Goal: Check status: Check status

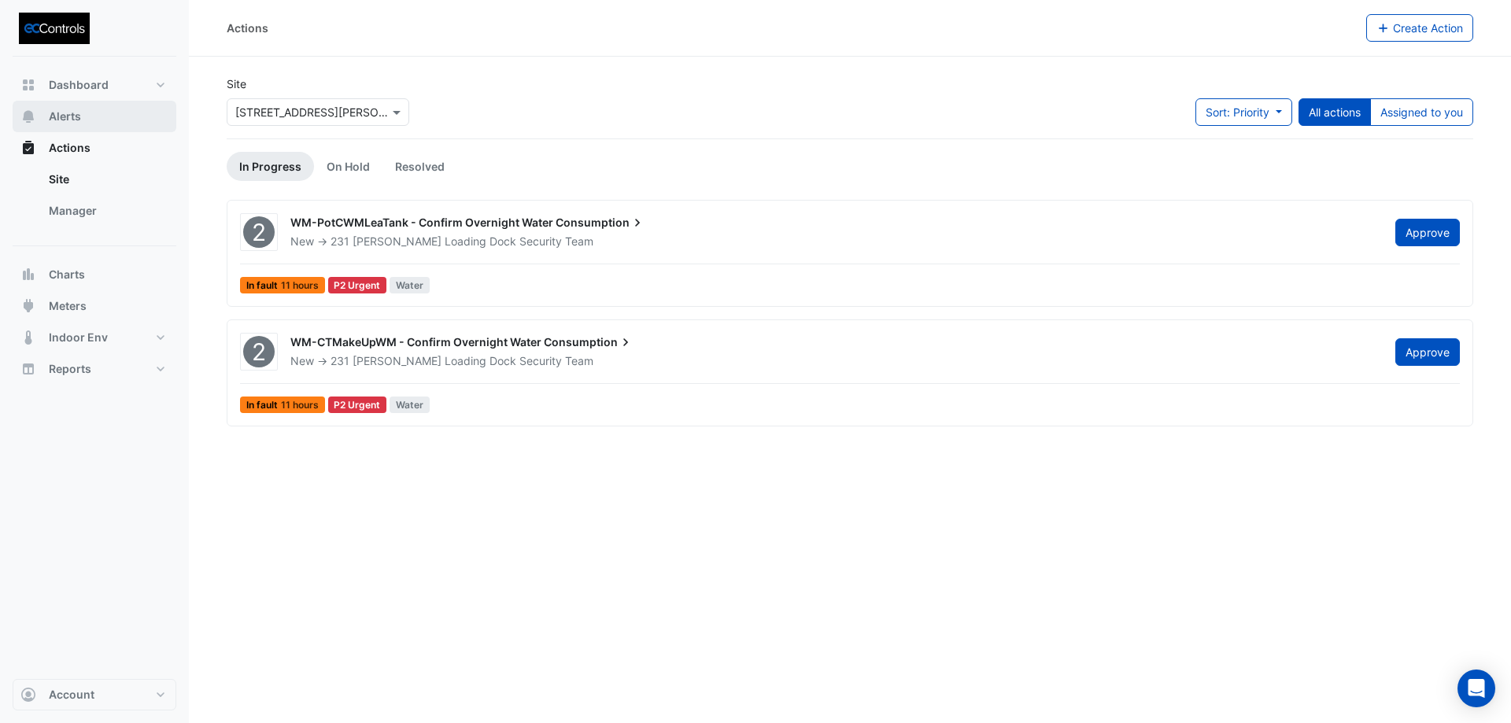
click at [70, 114] on span "Alerts" at bounding box center [65, 117] width 32 height 16
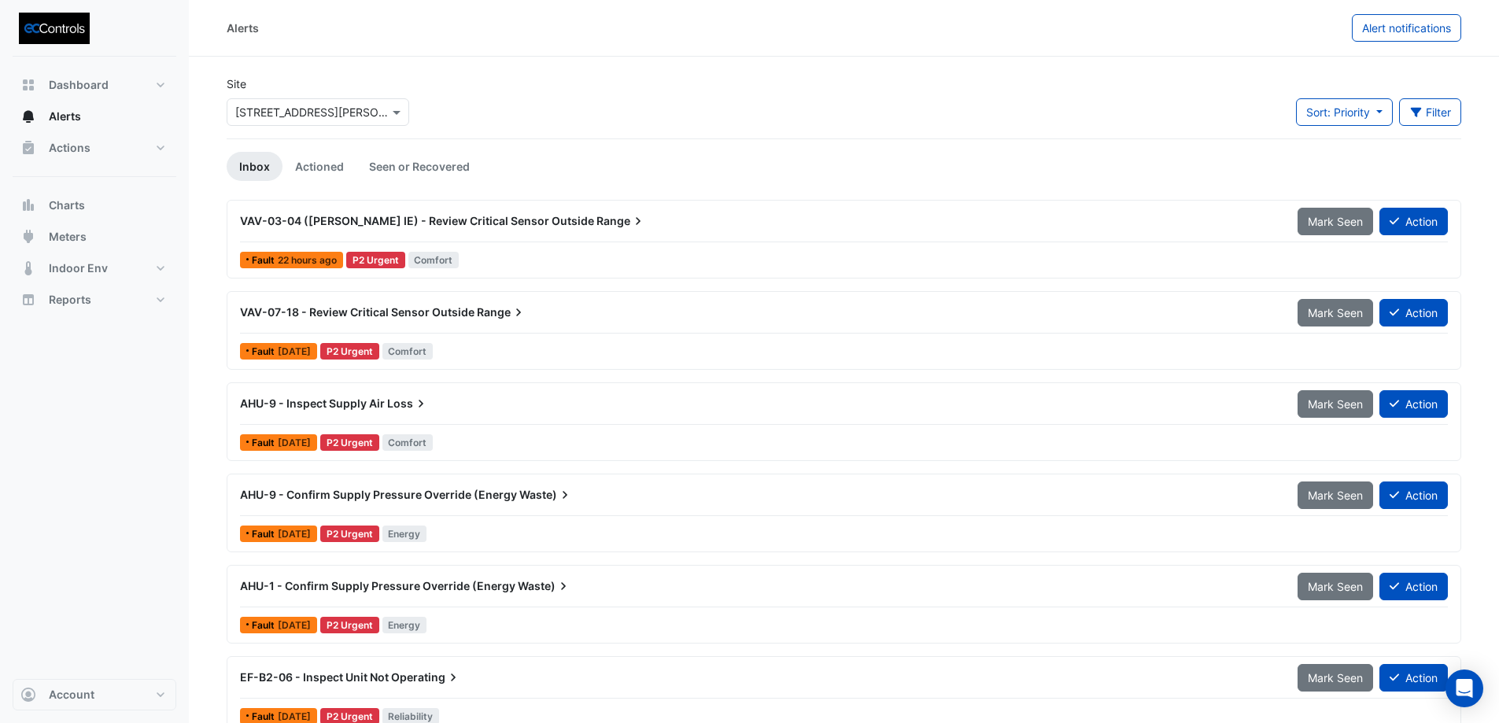
click at [327, 212] on div "VAV-03-04 (NABERS IE) - Review Critical Sensor Outside Range" at bounding box center [760, 221] width 1058 height 28
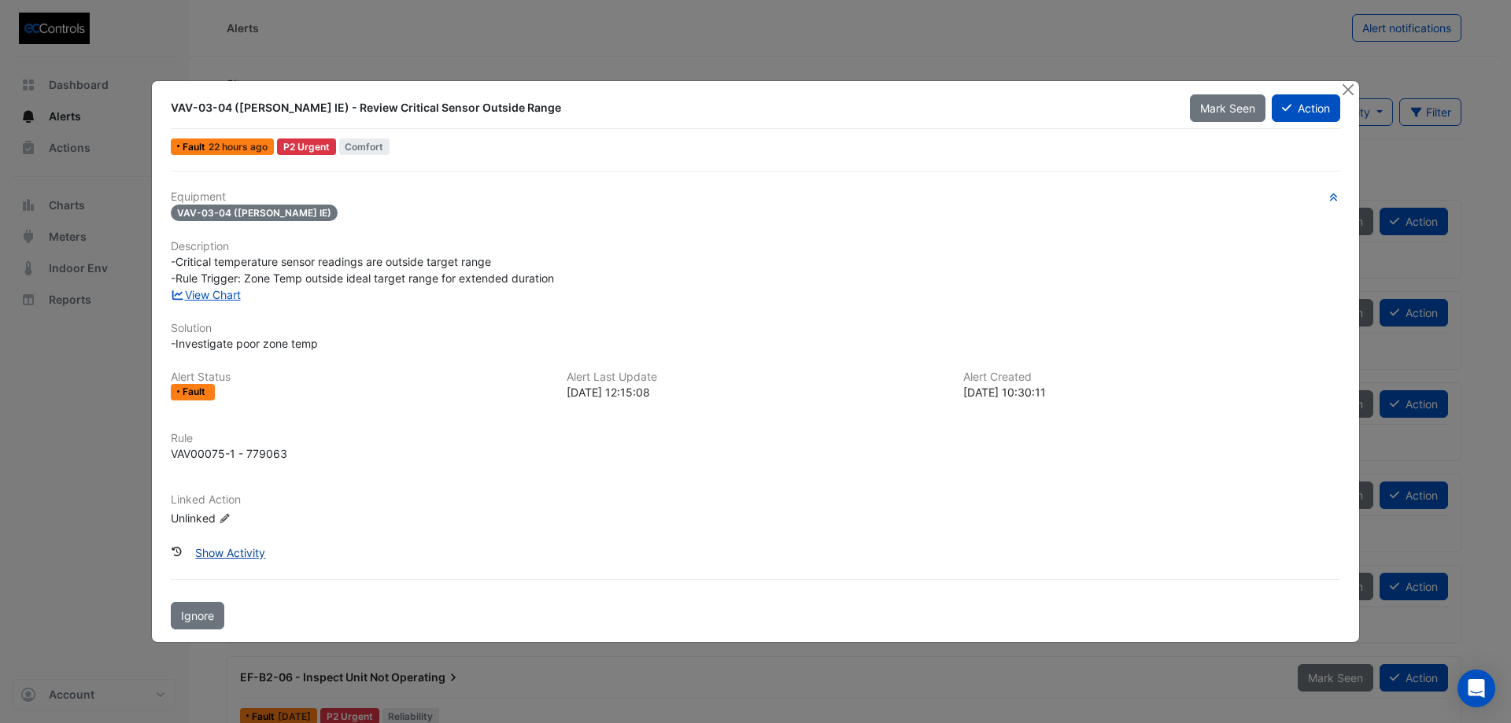
click at [238, 548] on button "Show Activity" at bounding box center [230, 553] width 91 height 28
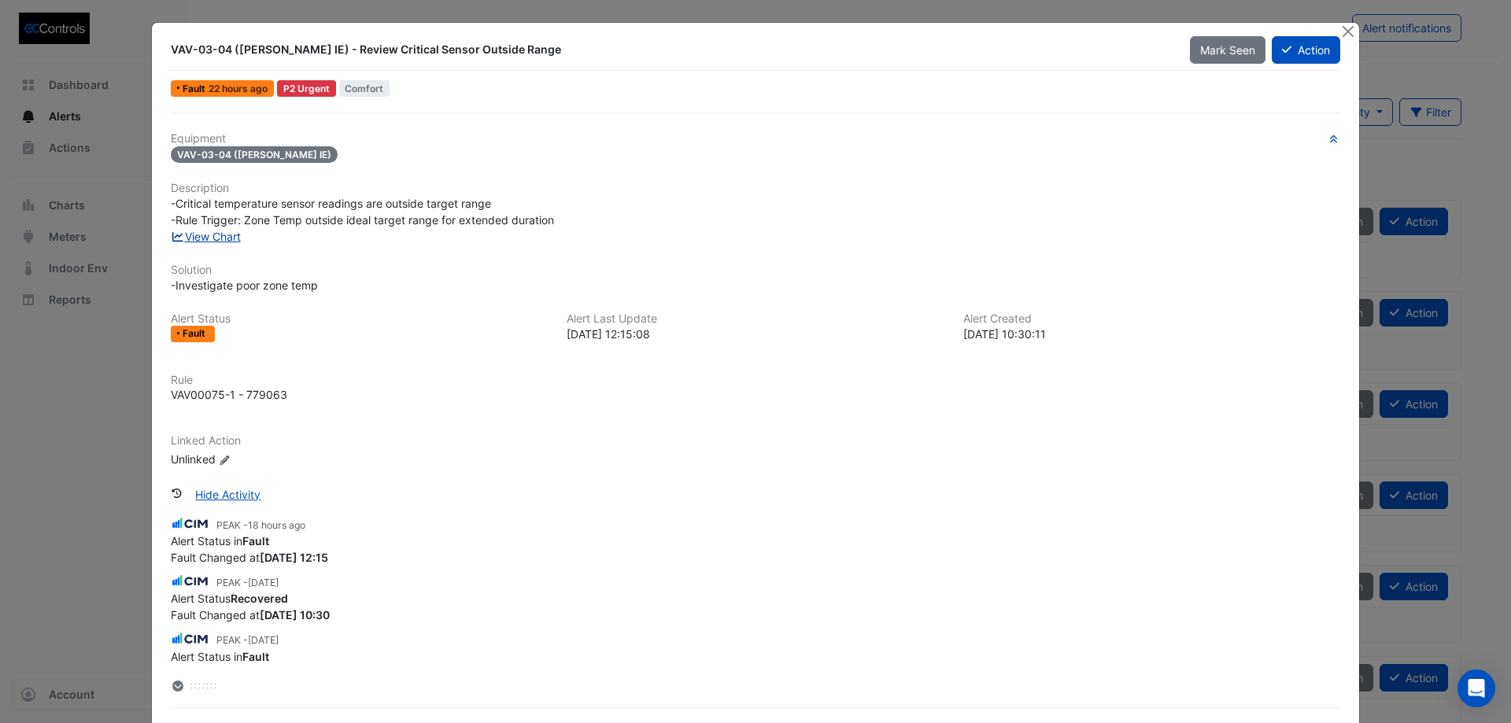
click at [216, 237] on link "View Chart" at bounding box center [206, 236] width 70 height 13
click at [214, 237] on link "View Chart" at bounding box center [206, 236] width 70 height 13
click at [1343, 35] on button "Close" at bounding box center [1347, 31] width 17 height 17
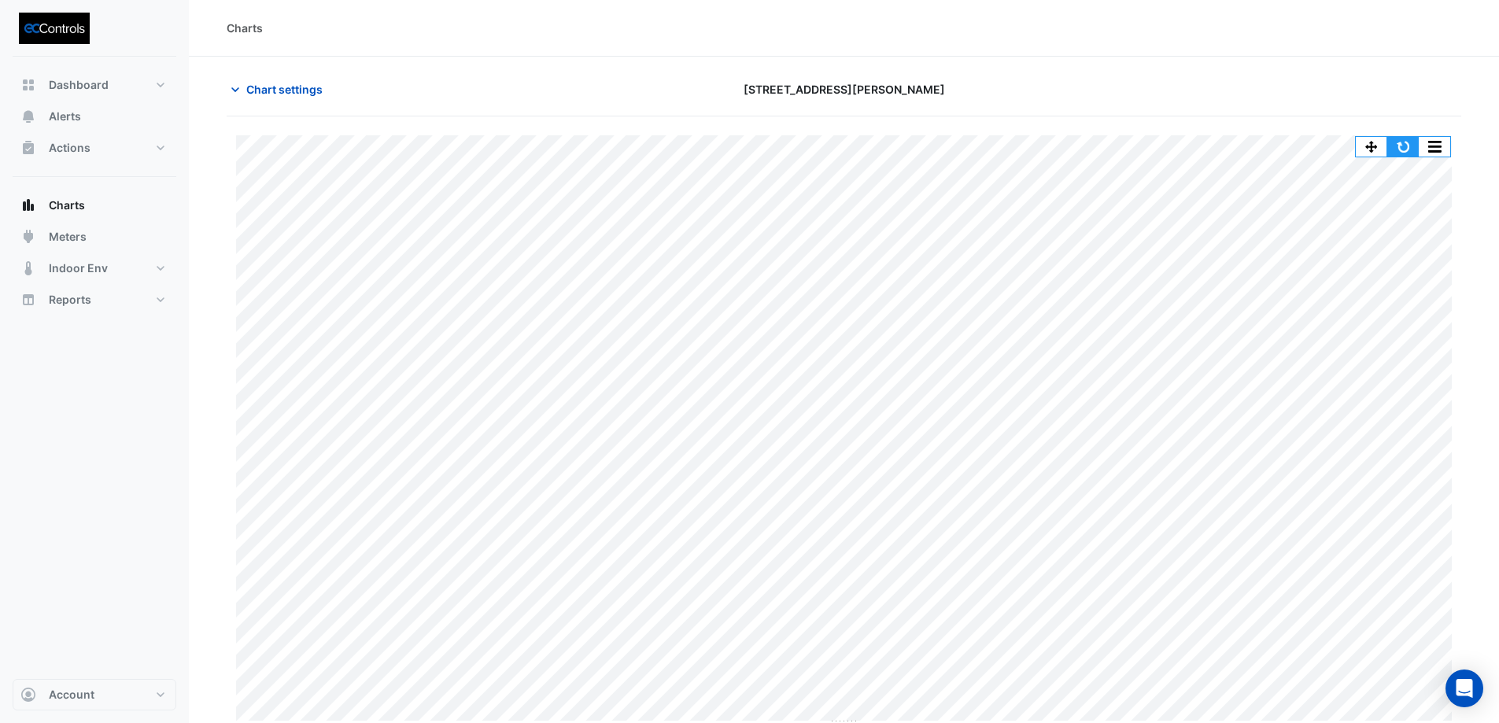
click at [1405, 146] on button "button" at bounding box center [1403, 147] width 31 height 20
